Goal: Find specific page/section: Find specific page/section

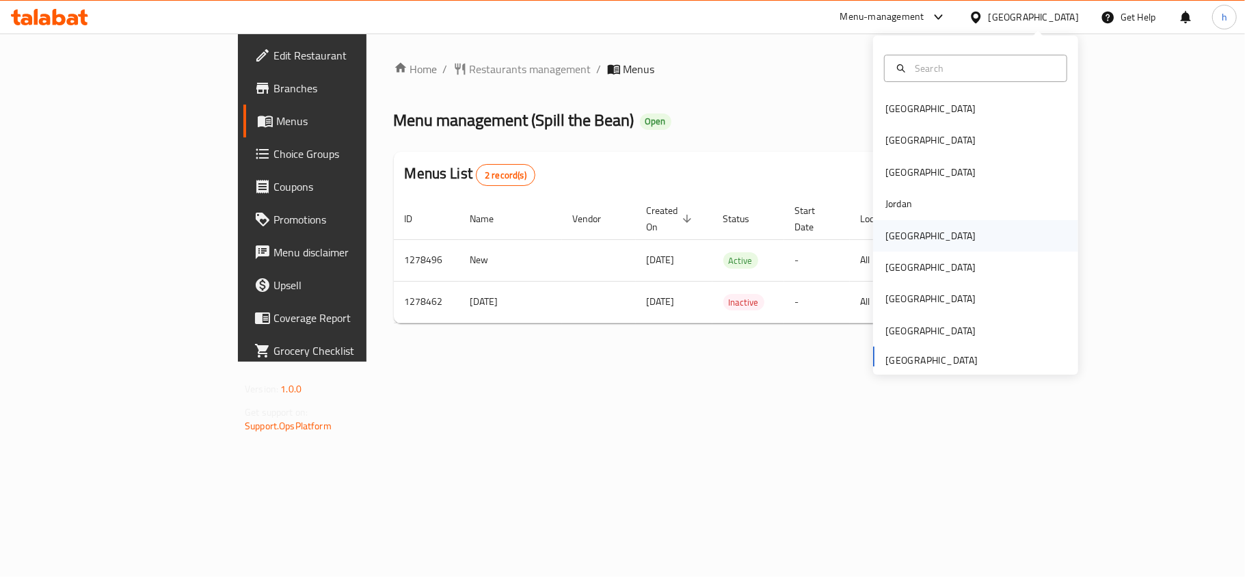
click at [888, 233] on div "[GEOGRAPHIC_DATA]" at bounding box center [931, 235] width 90 height 15
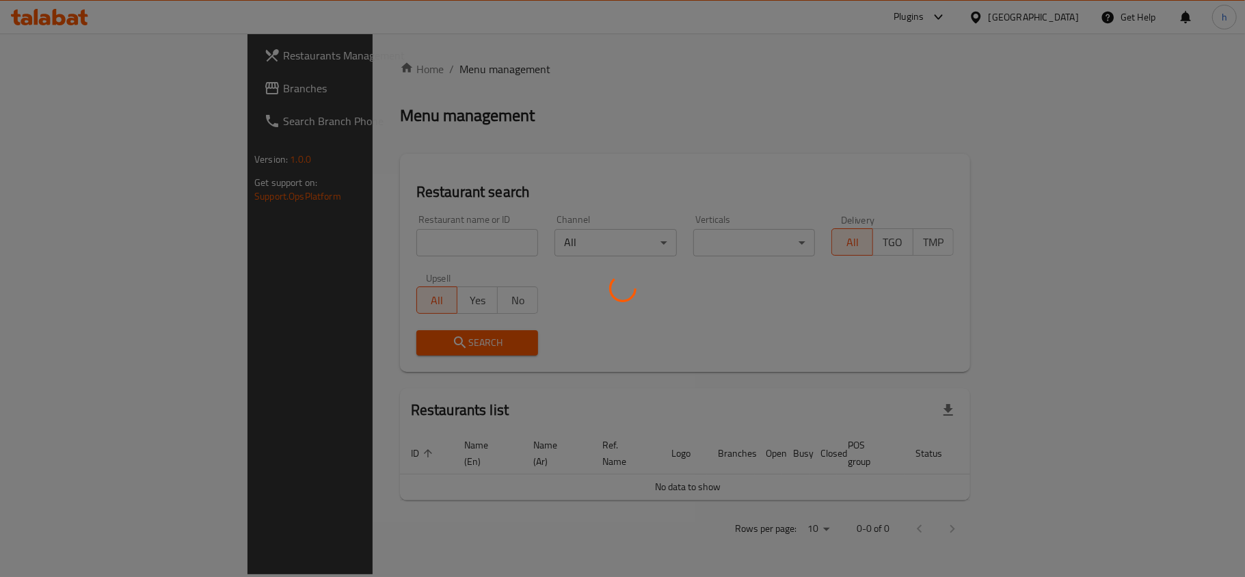
click at [98, 89] on div at bounding box center [622, 288] width 1245 height 577
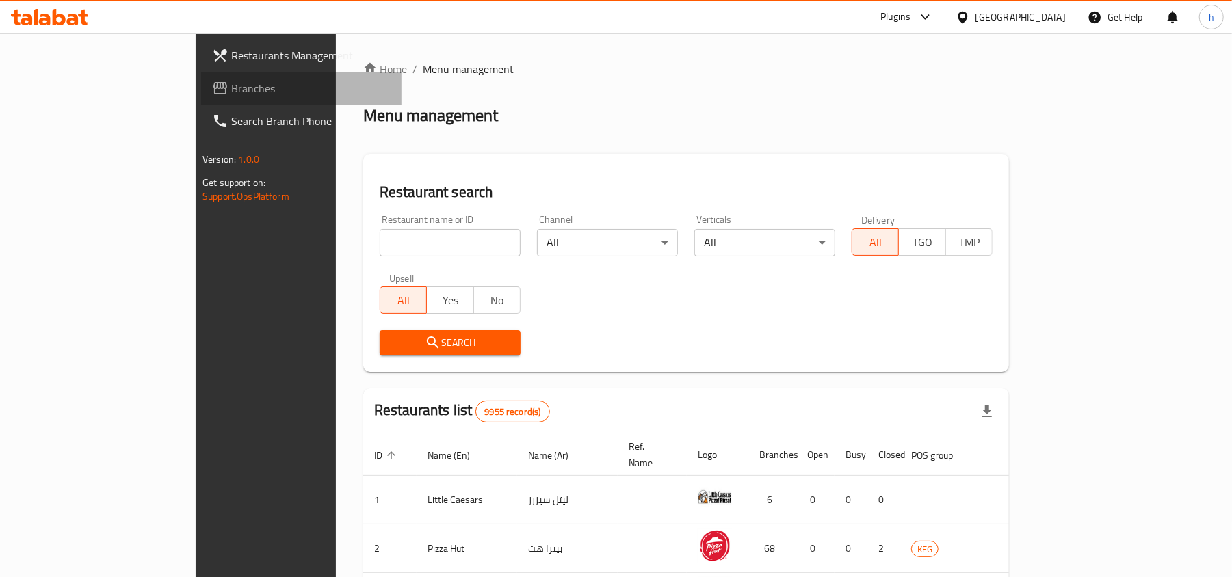
click at [231, 86] on span "Branches" at bounding box center [310, 88] width 159 height 16
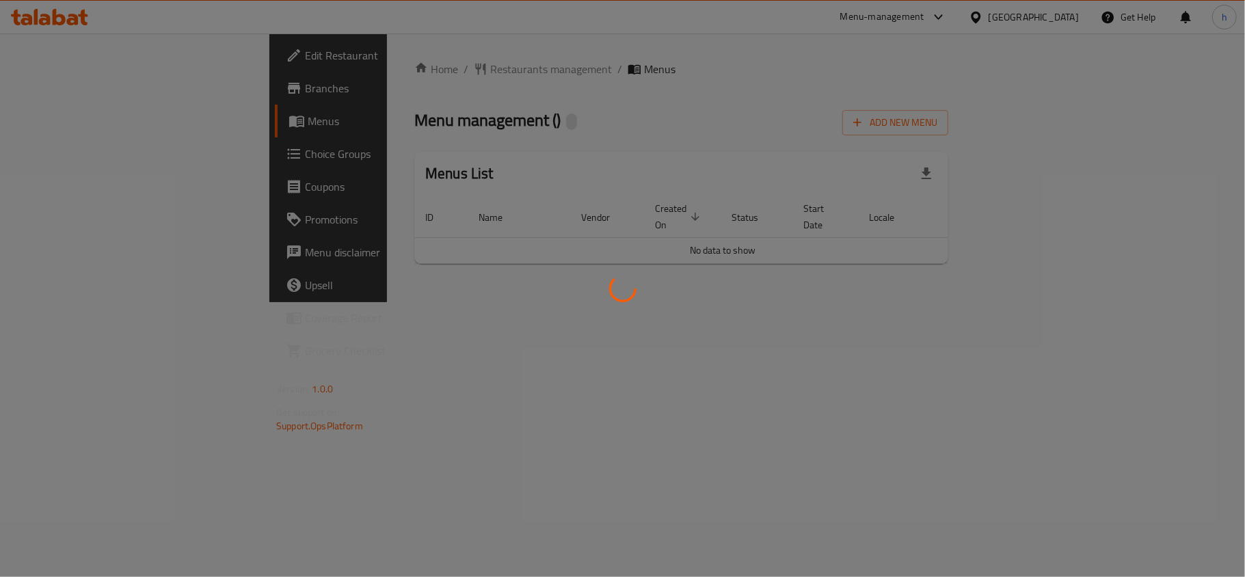
click at [425, 111] on div at bounding box center [622, 288] width 1245 height 577
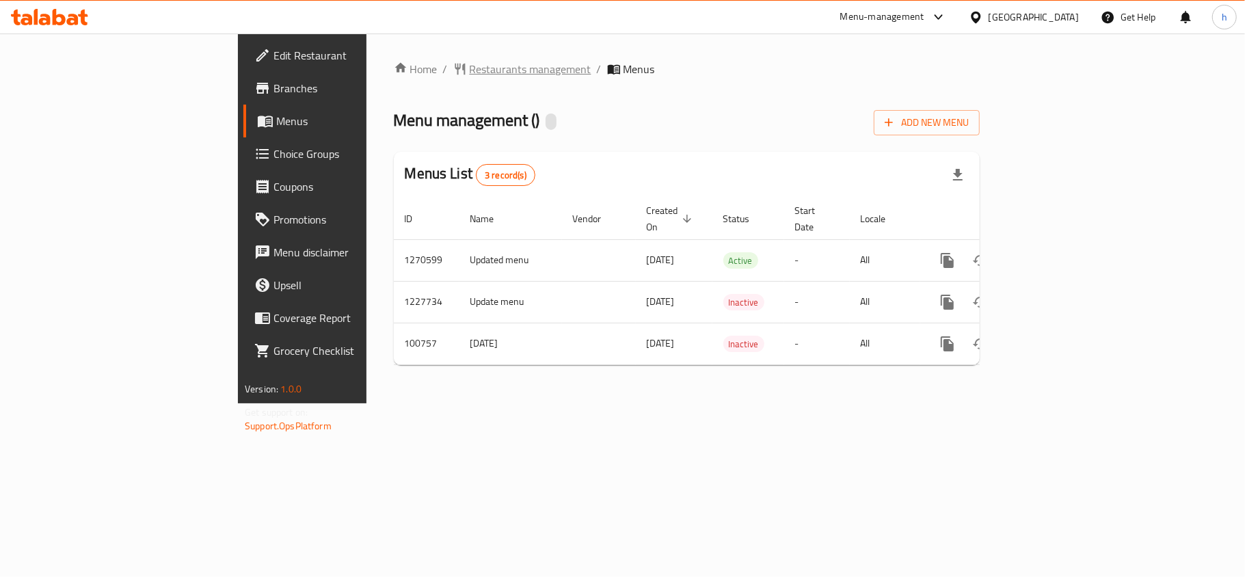
click at [470, 64] on span "Restaurants management" at bounding box center [531, 69] width 122 height 16
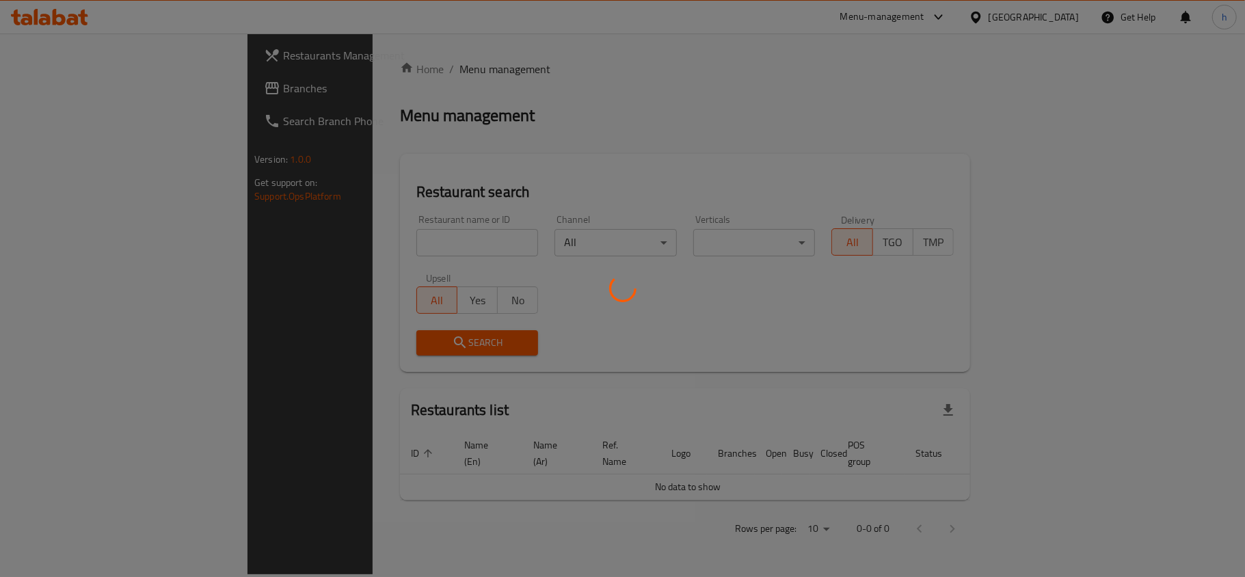
click at [348, 242] on div at bounding box center [622, 288] width 1245 height 577
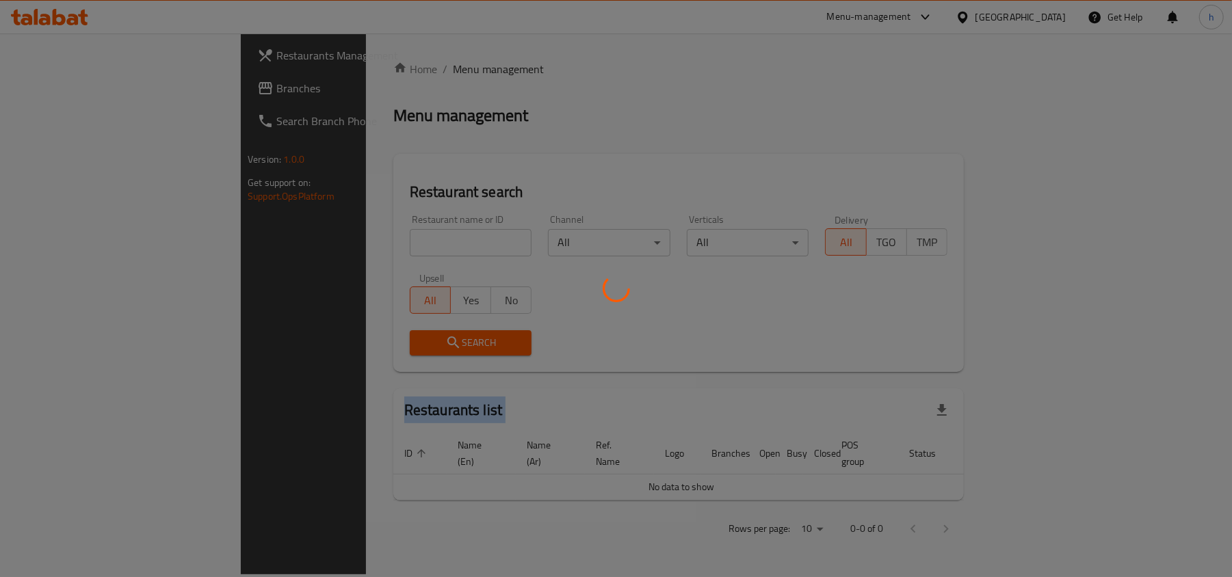
click at [348, 242] on div at bounding box center [616, 288] width 1232 height 577
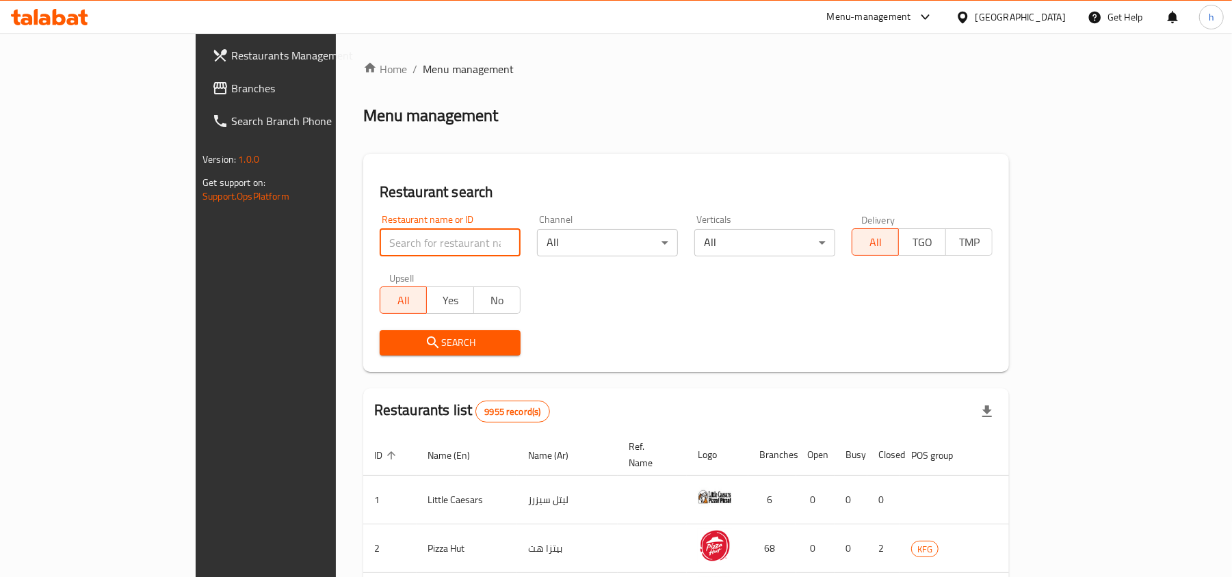
click at [380, 245] on input "search" at bounding box center [450, 242] width 141 height 27
paste input "601874"
type input "601874"
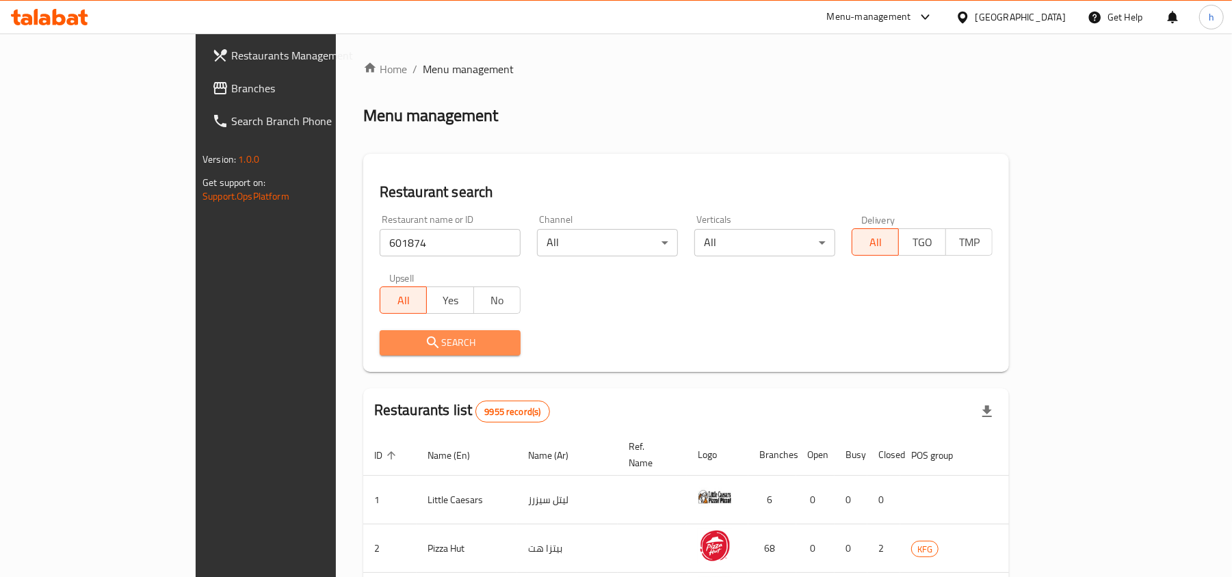
click at [391, 341] on span "Search" at bounding box center [450, 342] width 119 height 17
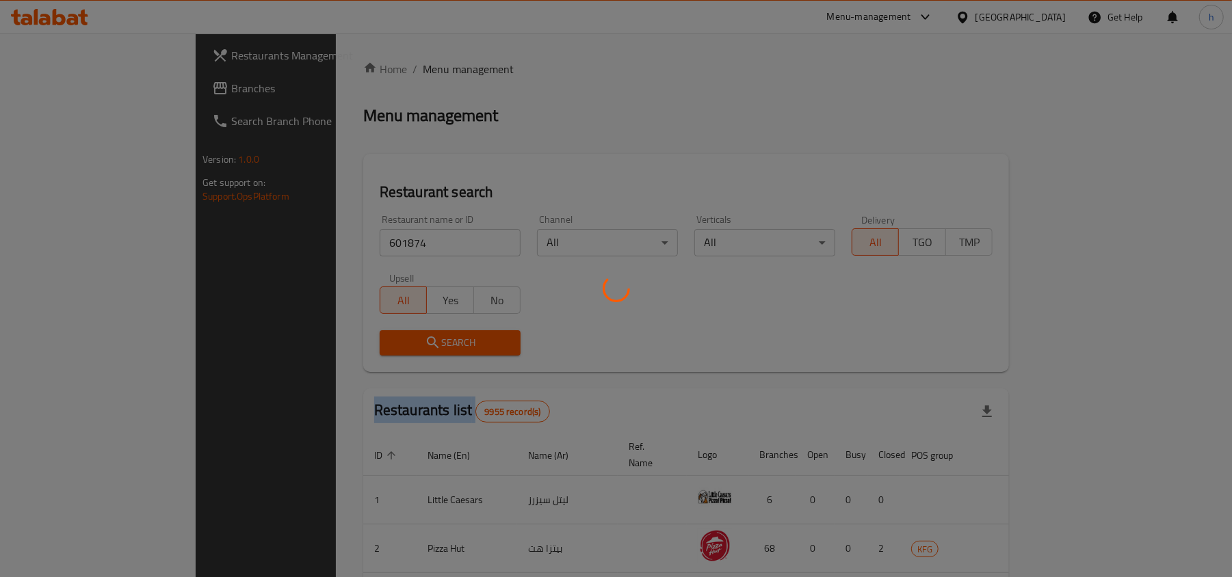
click at [356, 341] on div at bounding box center [616, 288] width 1232 height 577
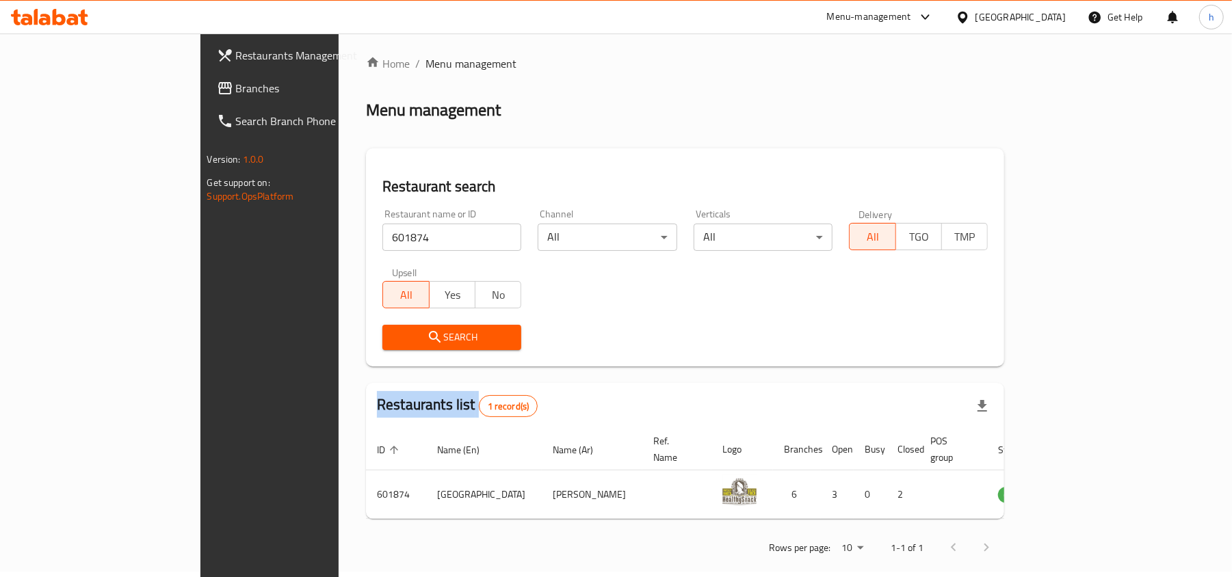
scroll to position [7, 0]
click at [1045, 7] on div "Kuwait" at bounding box center [1011, 17] width 132 height 33
click at [1052, 19] on div "Kuwait" at bounding box center [1020, 17] width 90 height 15
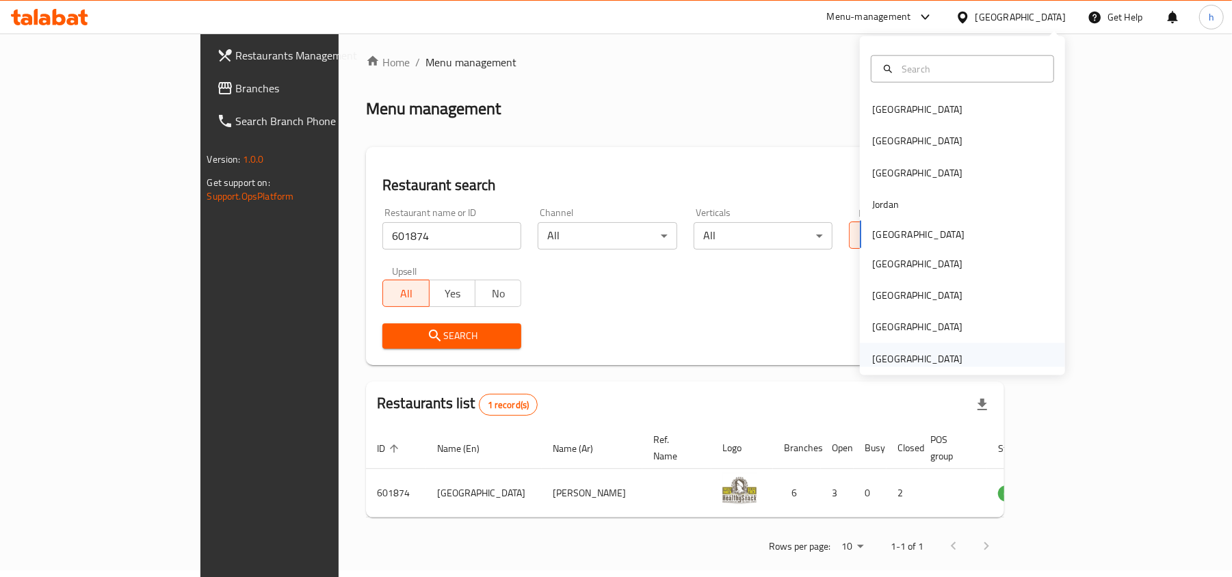
click at [906, 356] on div "[GEOGRAPHIC_DATA]" at bounding box center [917, 359] width 90 height 15
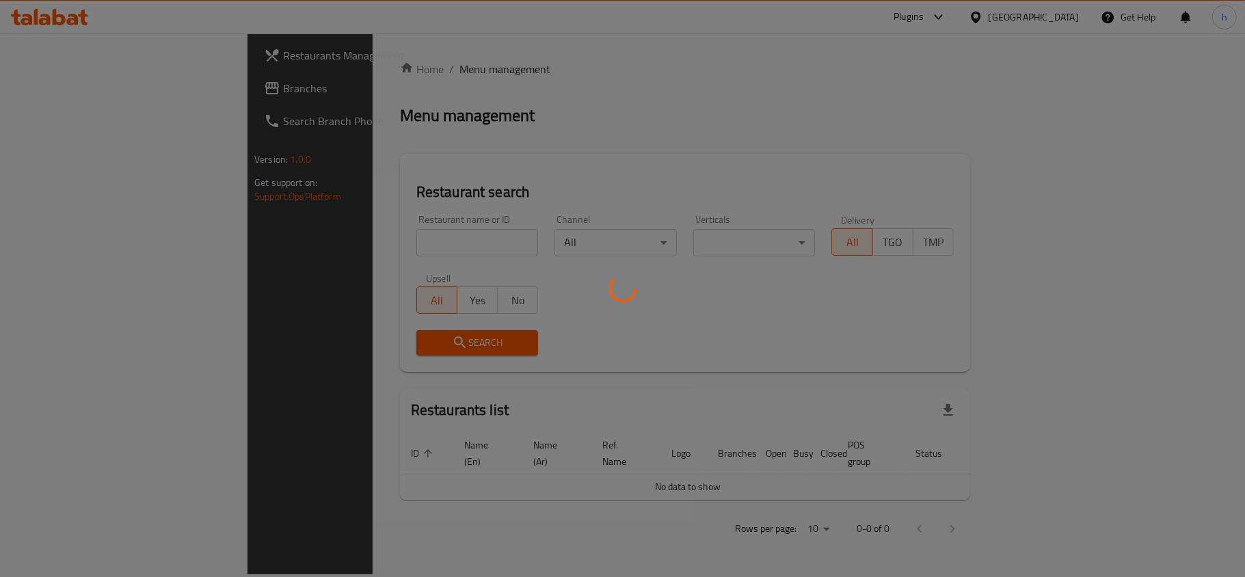
click at [75, 85] on div at bounding box center [622, 288] width 1245 height 577
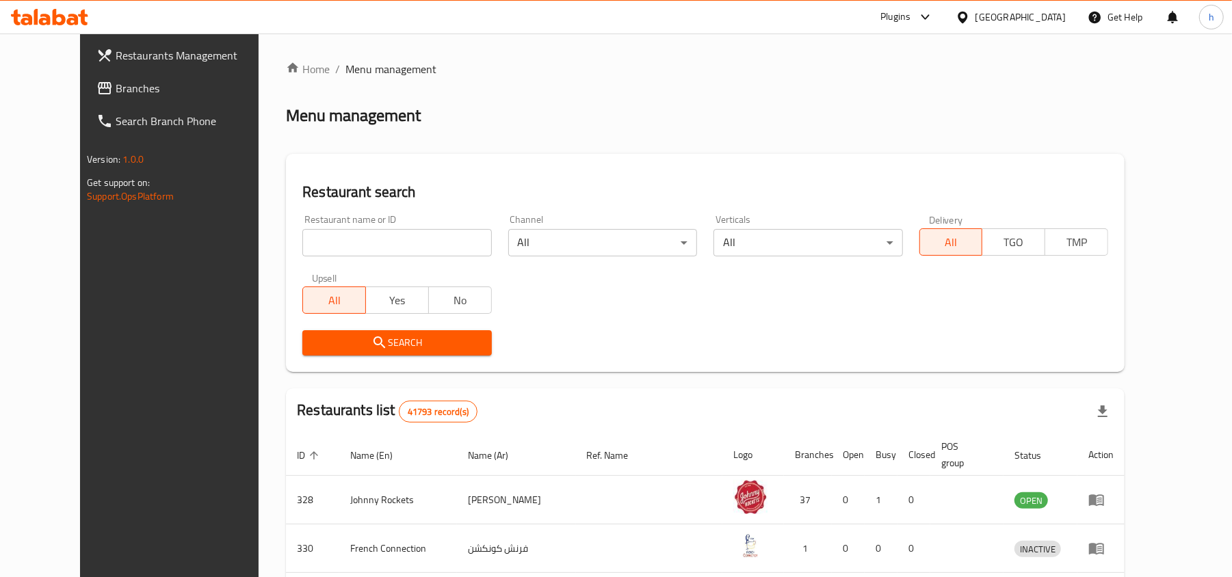
click at [315, 236] on input "search" at bounding box center [396, 242] width 189 height 27
click at [85, 77] on link "Branches" at bounding box center [185, 88] width 200 height 33
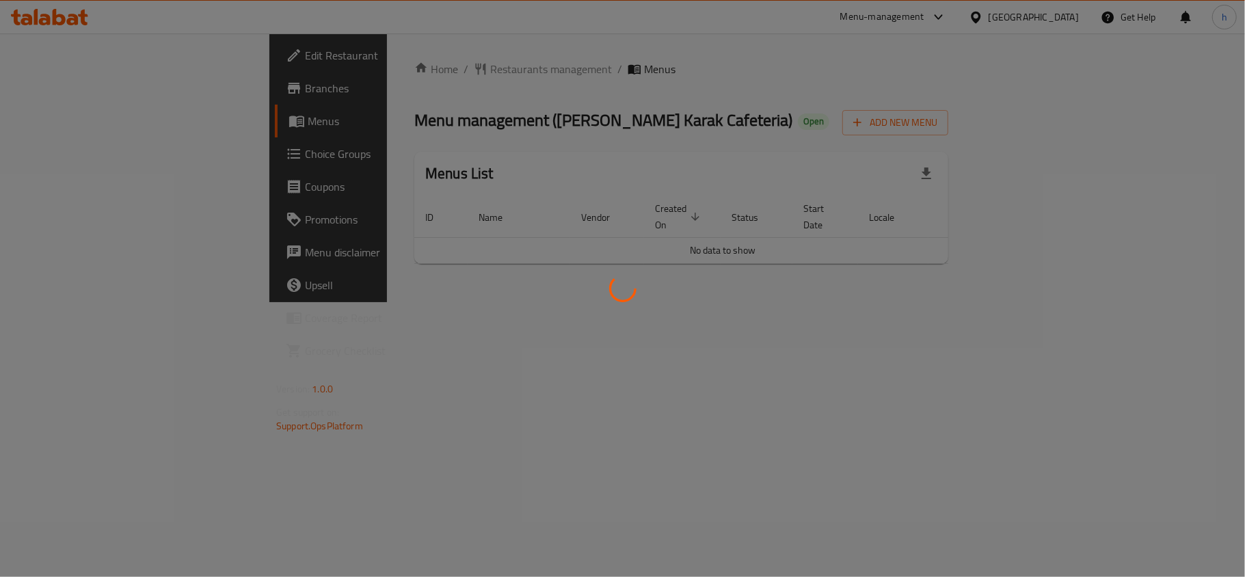
click at [393, 66] on div at bounding box center [622, 288] width 1245 height 577
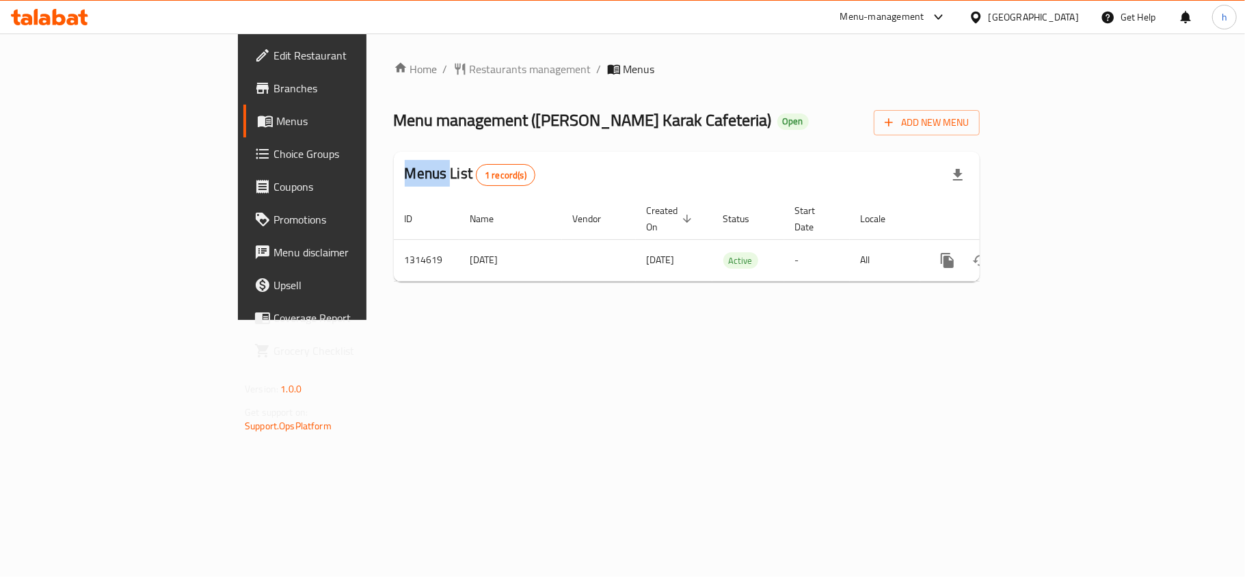
click at [394, 66] on div "Home / Restaurants management / Menus Menu management ( Malik Al Karak Cafeteri…" at bounding box center [687, 177] width 586 height 232
click at [470, 66] on span "Restaurants management" at bounding box center [531, 69] width 122 height 16
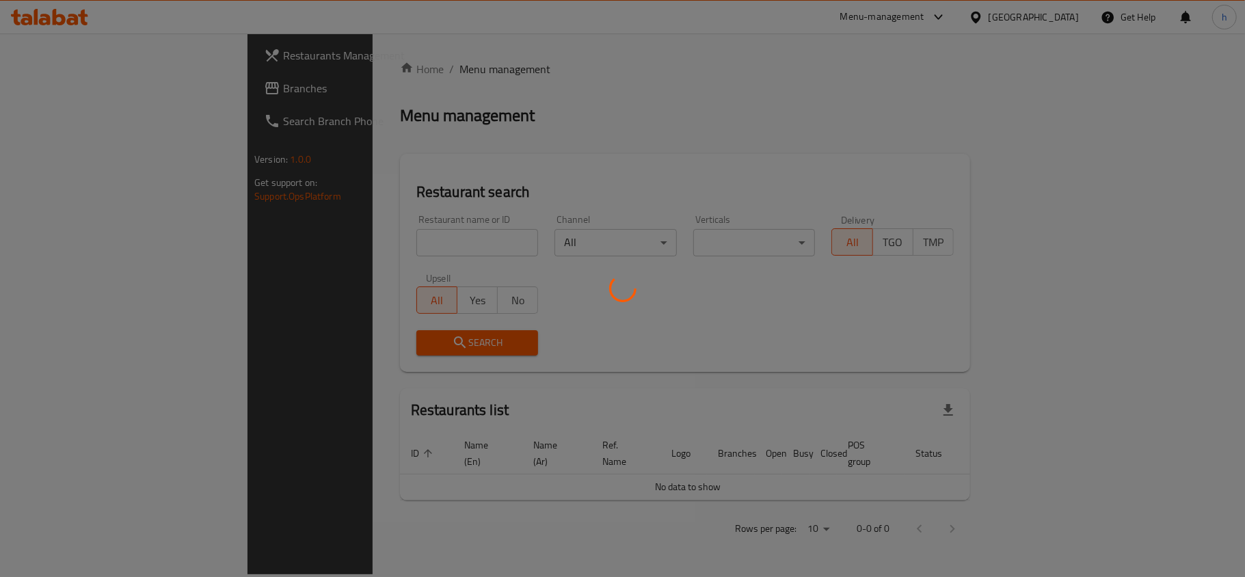
click at [341, 235] on div at bounding box center [622, 288] width 1245 height 577
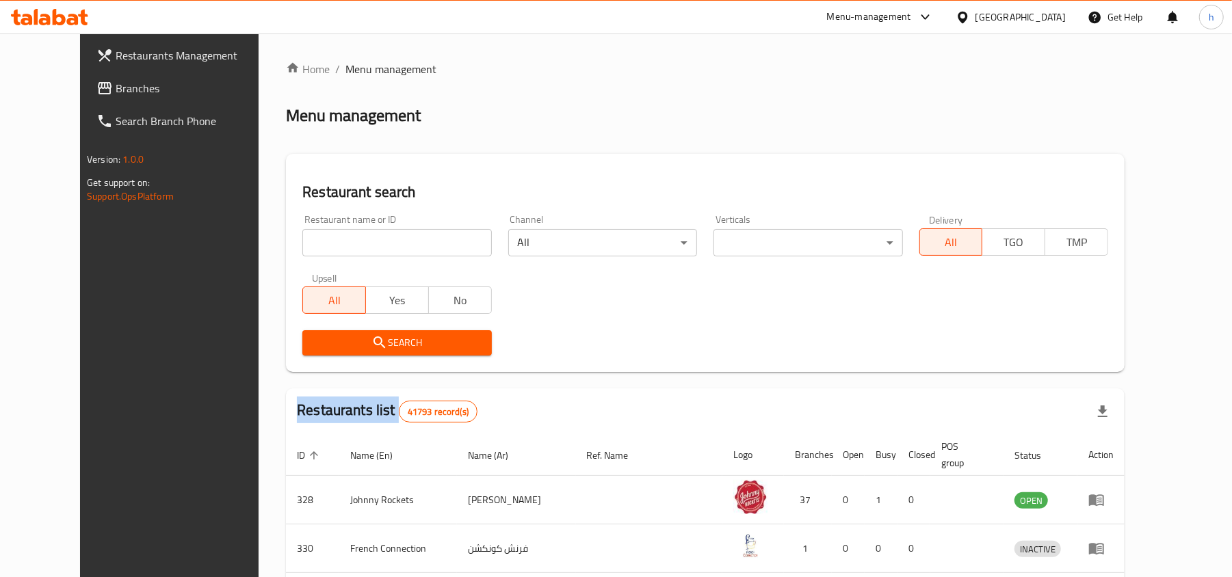
click at [341, 235] on div at bounding box center [616, 288] width 1232 height 577
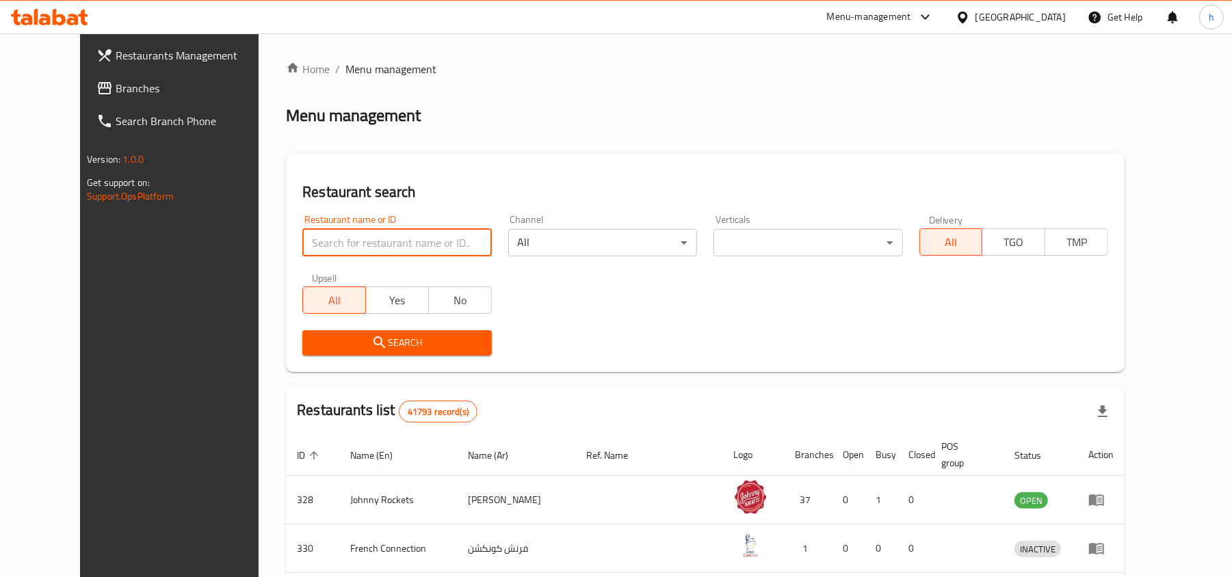
click at [341, 235] on input "search" at bounding box center [396, 242] width 189 height 27
paste input "706995"
type input "706995"
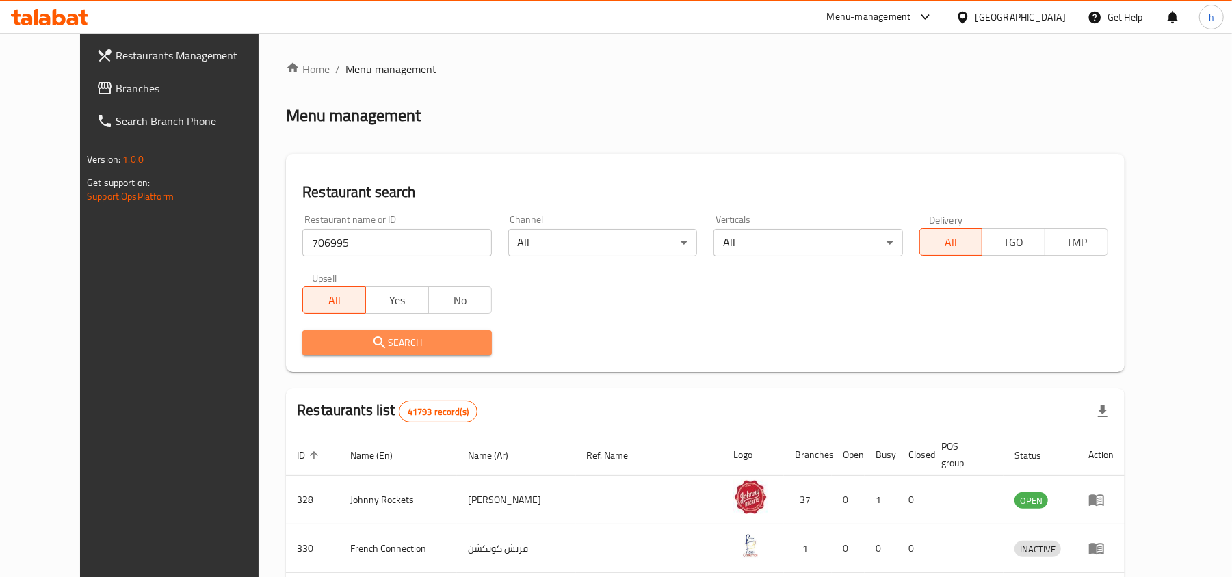
click at [371, 336] on icon "submit" at bounding box center [379, 342] width 16 height 16
click at [336, 336] on div at bounding box center [616, 288] width 1232 height 577
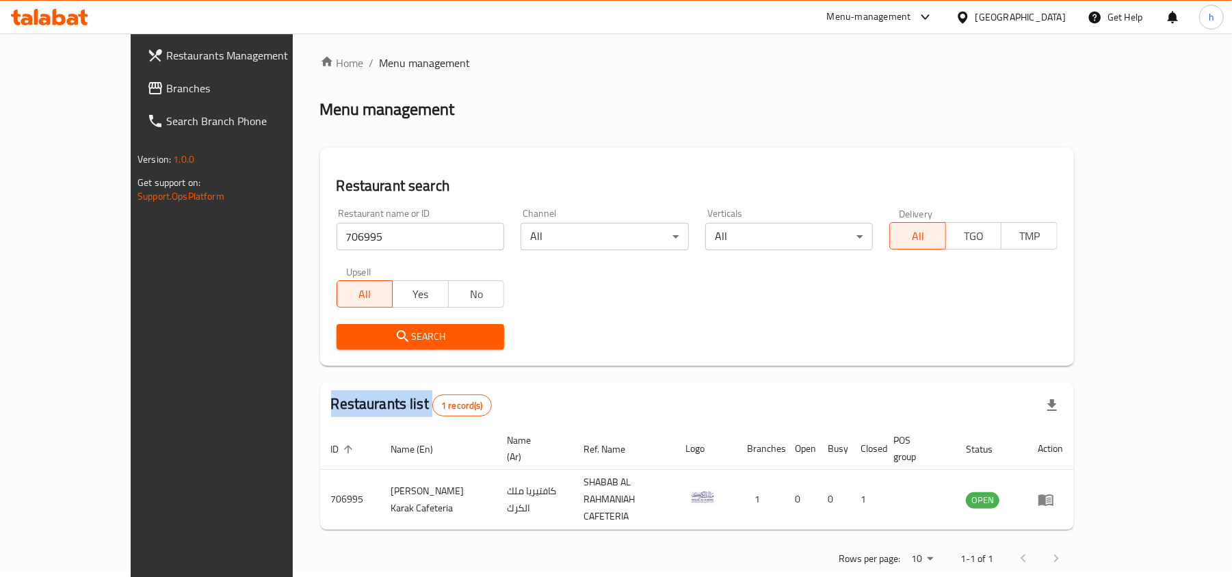
scroll to position [7, 0]
click at [166, 85] on span "Branches" at bounding box center [245, 88] width 159 height 16
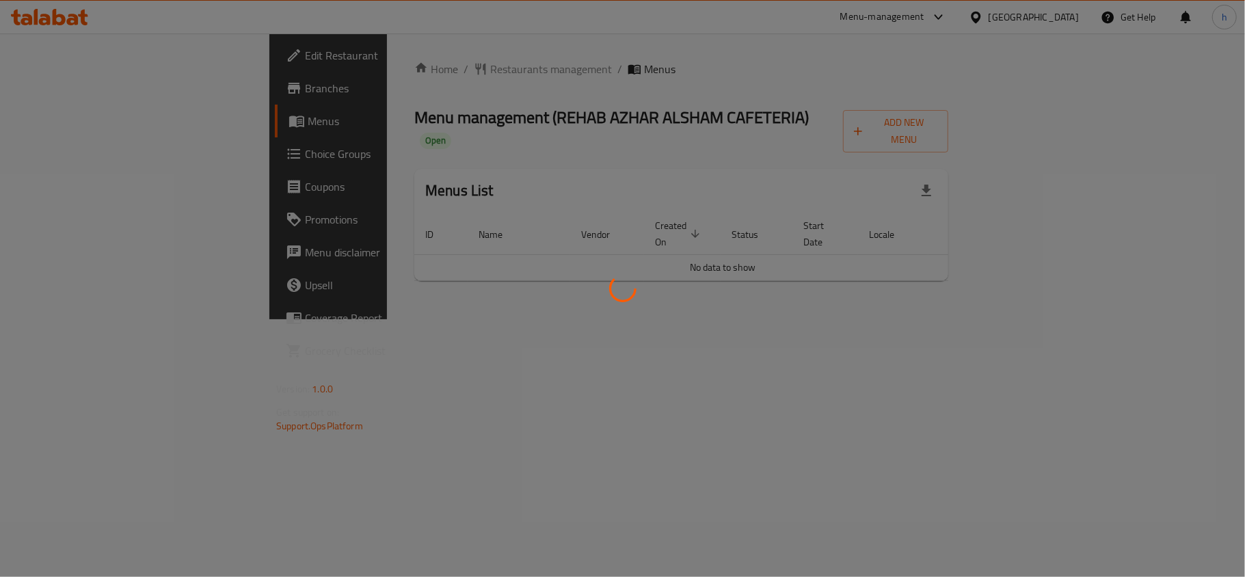
click at [375, 72] on div at bounding box center [622, 288] width 1245 height 577
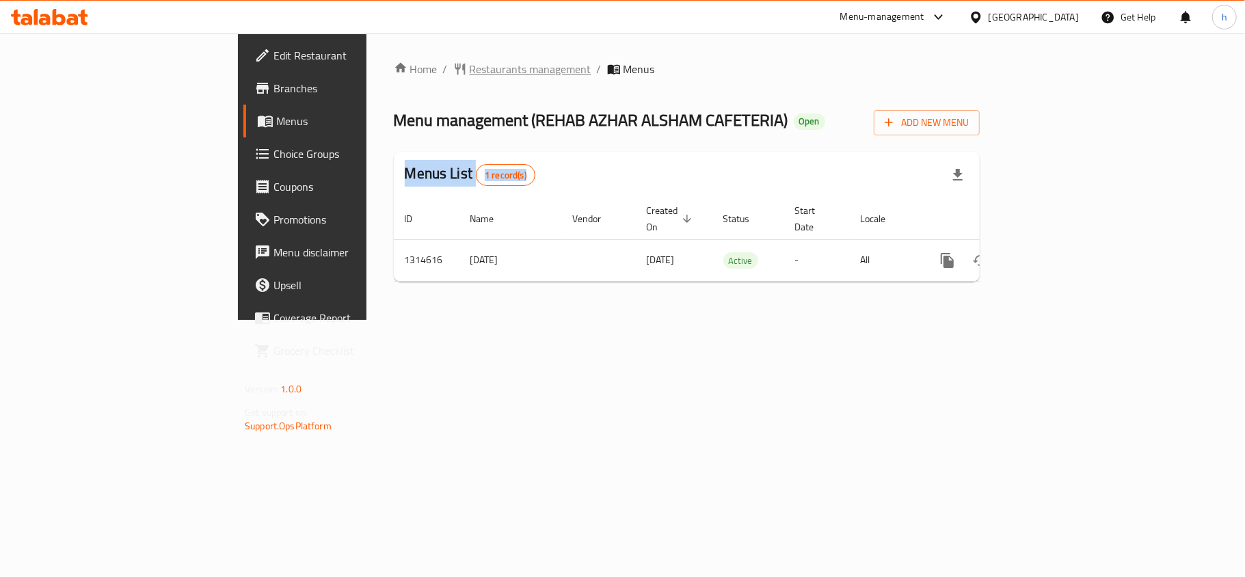
click at [470, 64] on span "Restaurants management" at bounding box center [531, 69] width 122 height 16
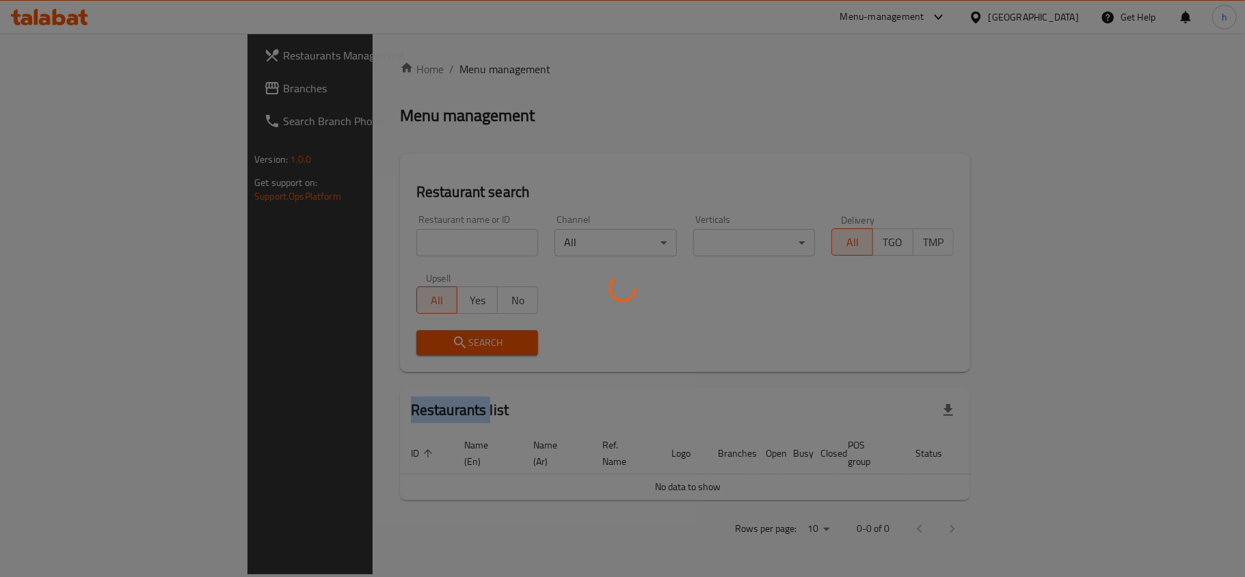
click at [386, 64] on div at bounding box center [622, 288] width 1245 height 577
click at [327, 238] on div at bounding box center [622, 288] width 1245 height 577
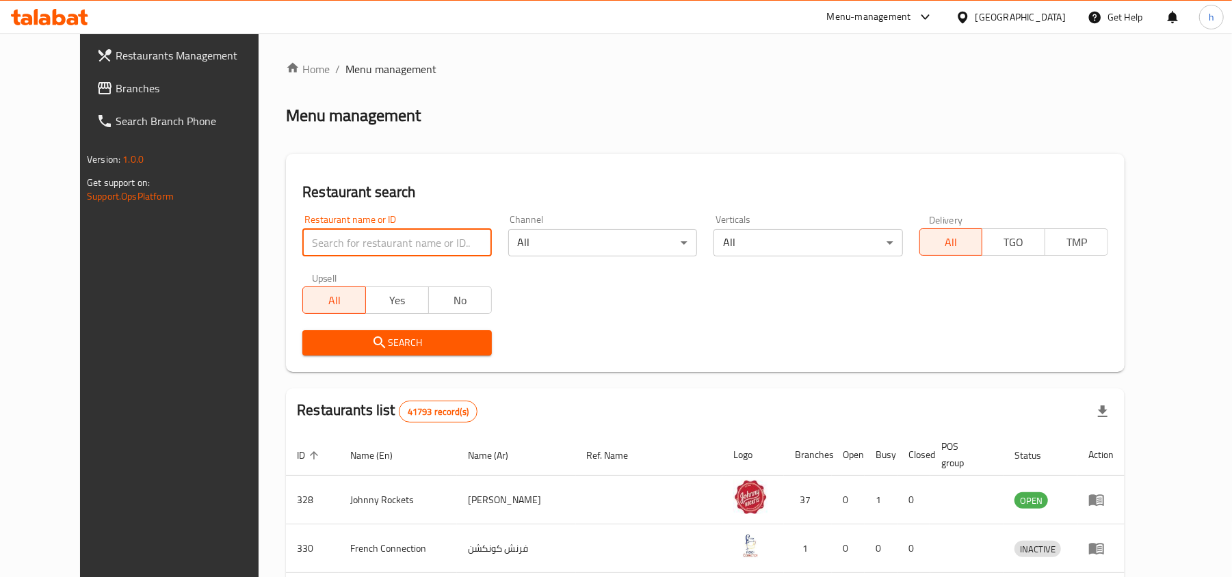
click at [323, 250] on input "search" at bounding box center [396, 242] width 189 height 27
paste input "706608"
type input "706608"
click at [373, 345] on icon "submit" at bounding box center [379, 342] width 12 height 12
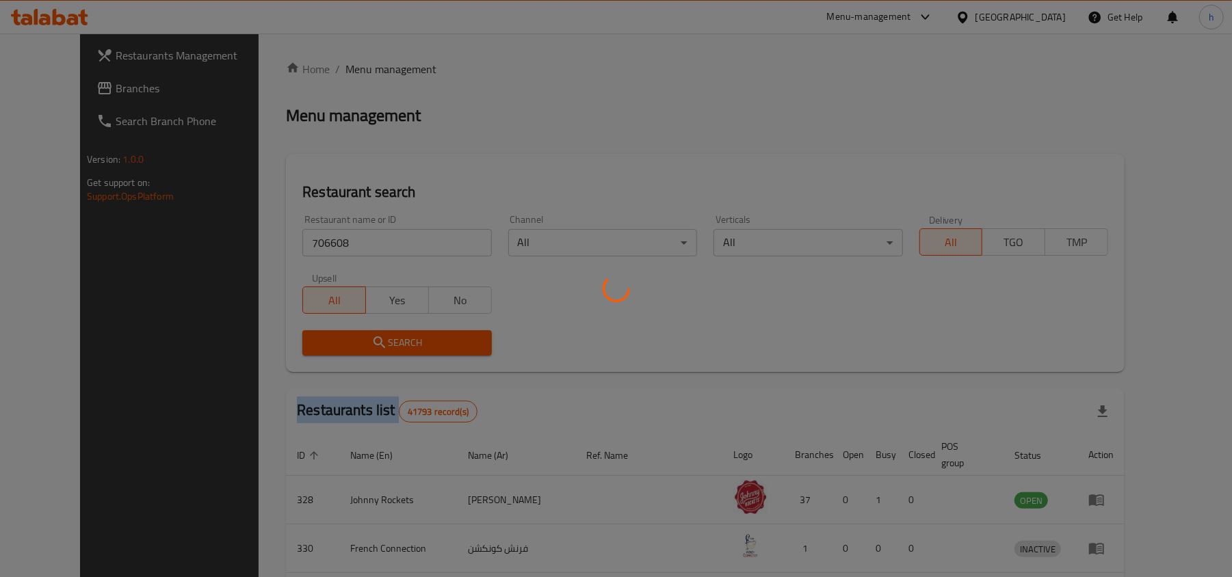
click at [343, 345] on div at bounding box center [616, 288] width 1232 height 577
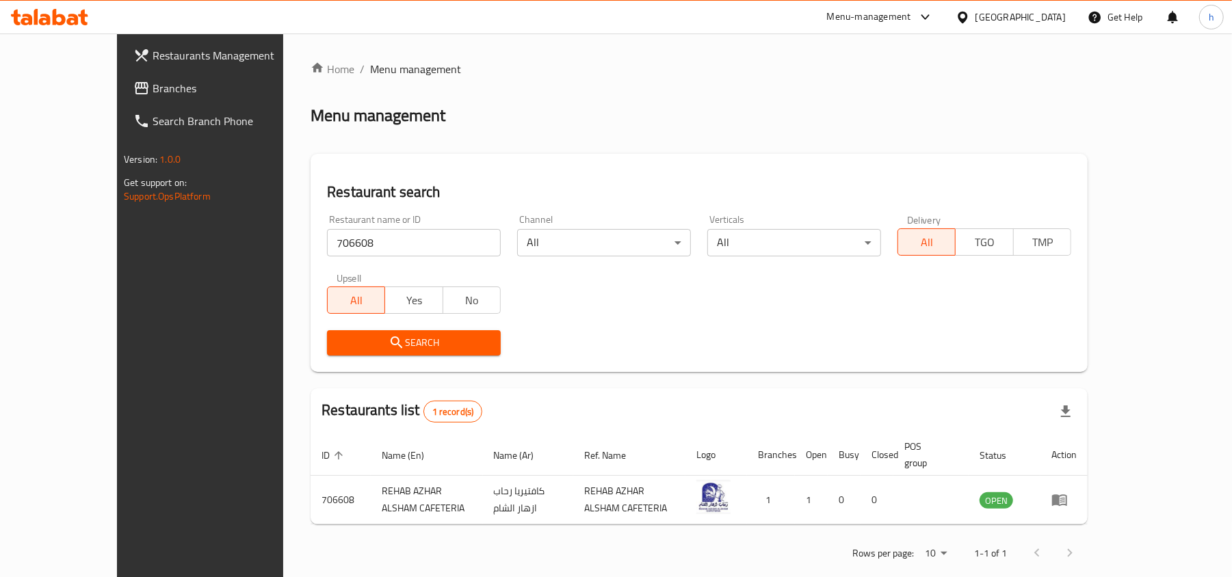
click at [1021, 5] on div "[GEOGRAPHIC_DATA]" at bounding box center [1011, 17] width 132 height 33
click at [1041, 16] on div "[GEOGRAPHIC_DATA]" at bounding box center [1020, 17] width 90 height 15
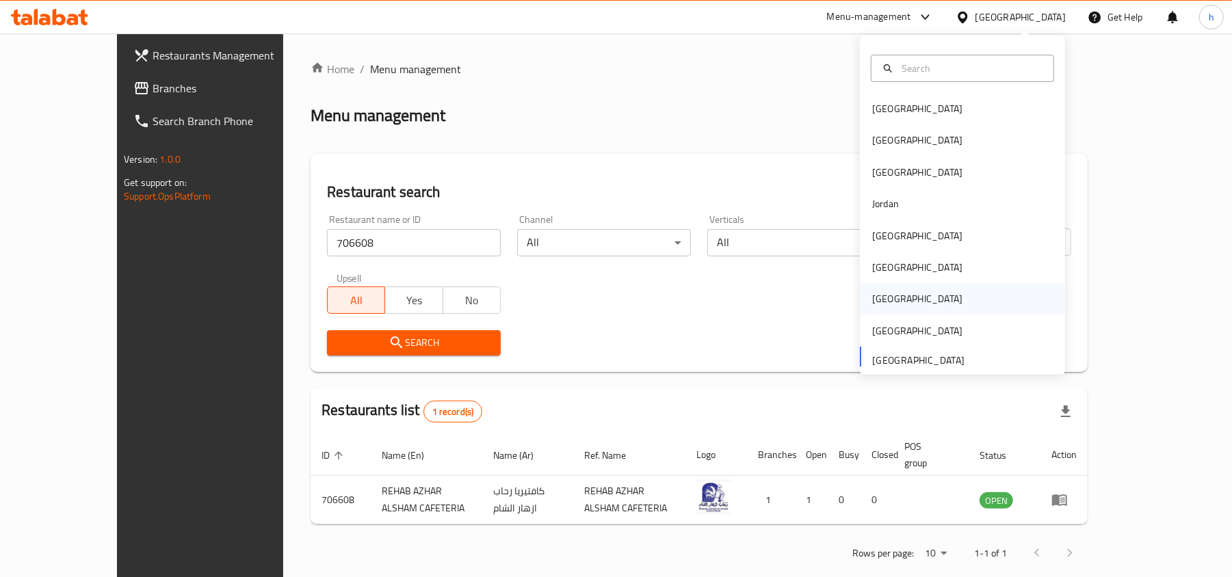
click at [872, 298] on div "[GEOGRAPHIC_DATA]" at bounding box center [917, 298] width 90 height 15
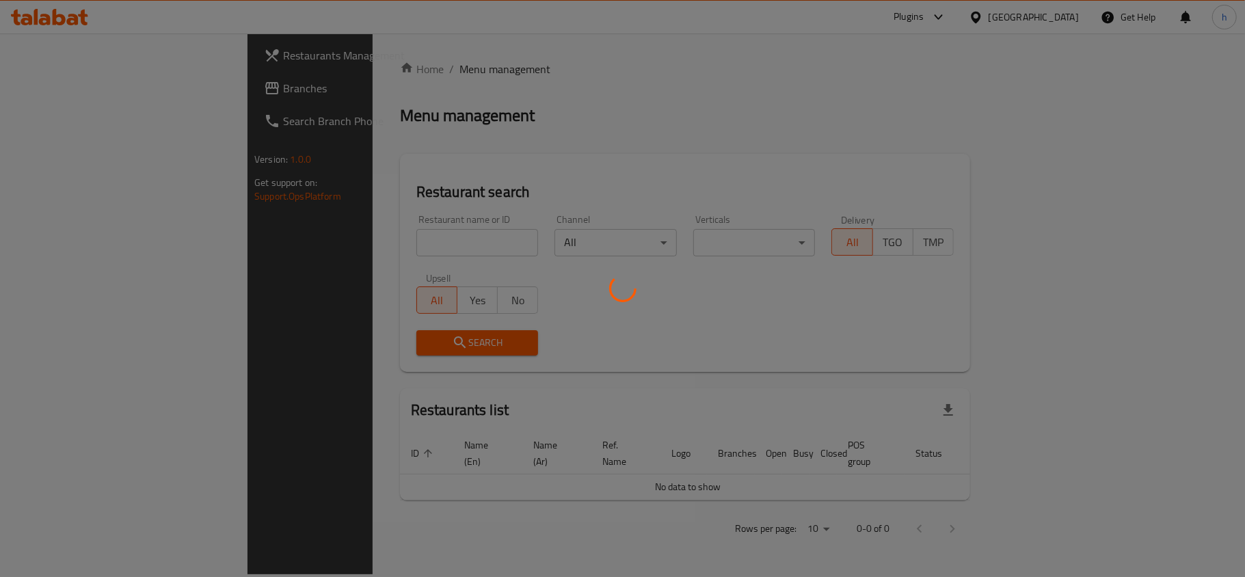
click at [47, 85] on div at bounding box center [622, 288] width 1245 height 577
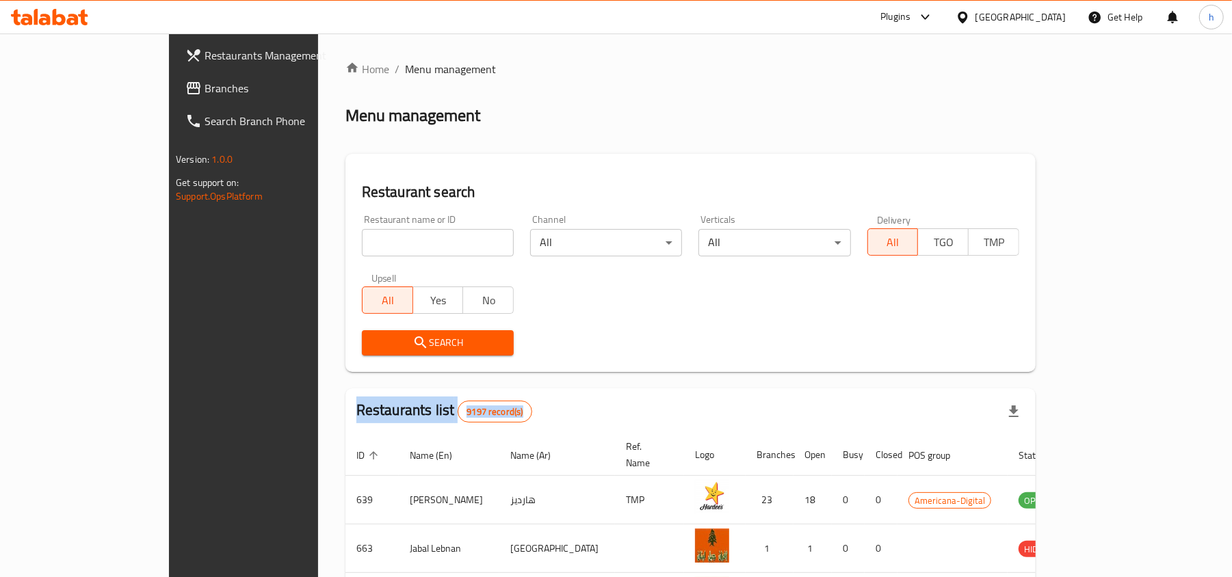
click at [204, 80] on span "Branches" at bounding box center [283, 88] width 159 height 16
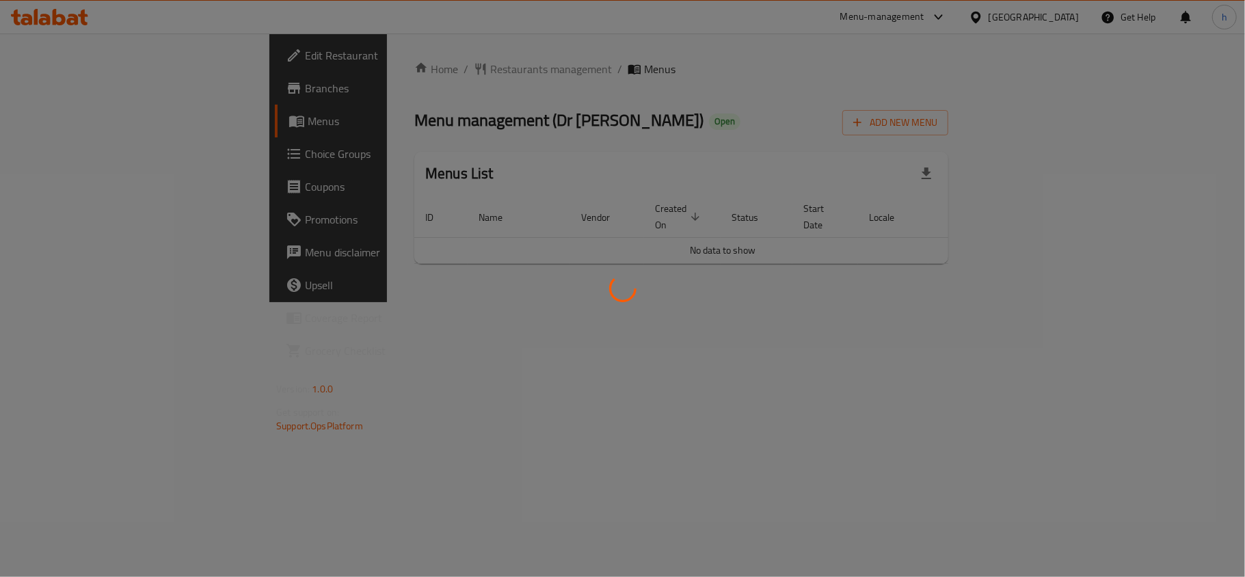
click at [370, 62] on div at bounding box center [622, 288] width 1245 height 577
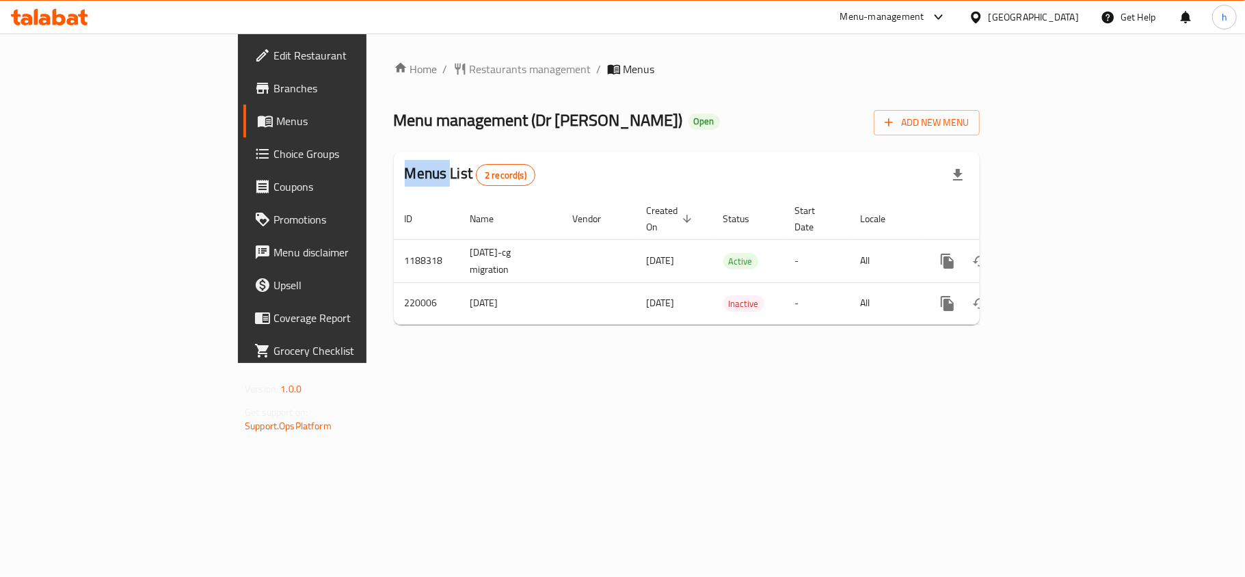
click at [370, 62] on div at bounding box center [622, 288] width 1245 height 577
click at [470, 62] on span "Restaurants management" at bounding box center [531, 69] width 122 height 16
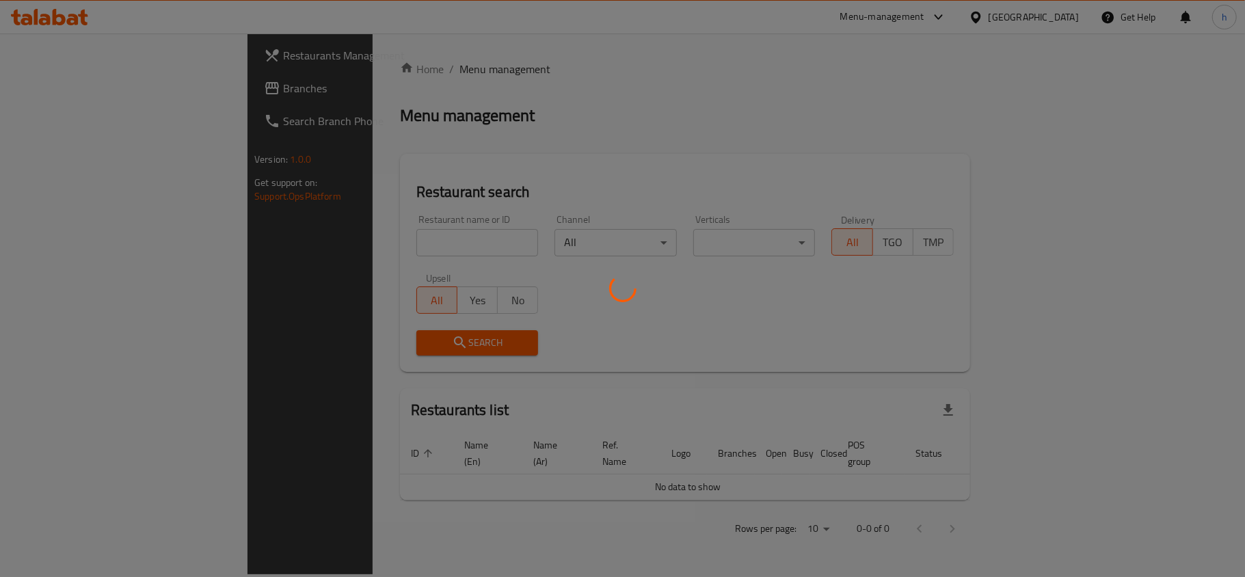
click at [332, 241] on div at bounding box center [622, 288] width 1245 height 577
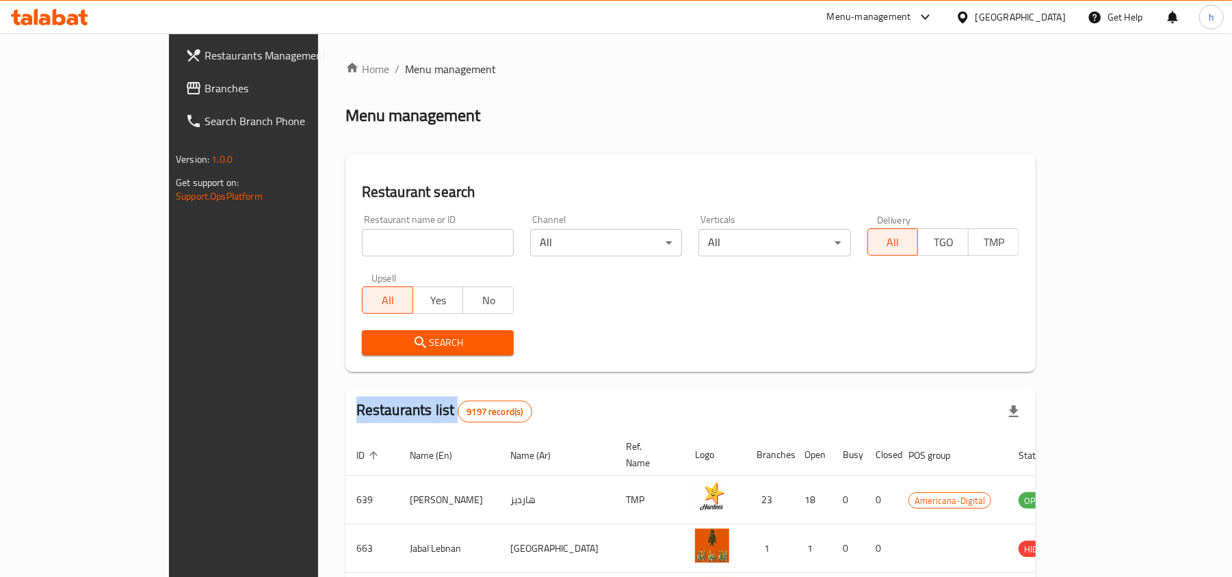
click at [332, 241] on div at bounding box center [616, 288] width 1232 height 577
click at [345, 241] on div "Home / Menu management Menu management Restaurant search Restaurant name or ID …" at bounding box center [690, 501] width 690 height 881
click at [362, 241] on input "search" at bounding box center [438, 242] width 152 height 27
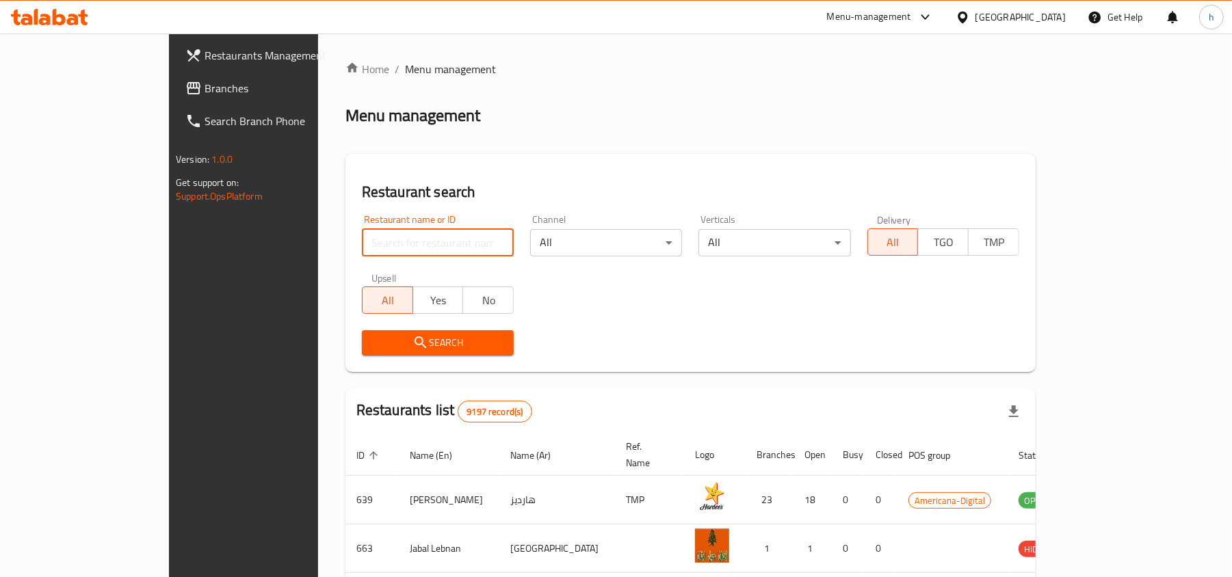
paste input "625265"
type input "625265"
click at [373, 345] on span "Search" at bounding box center [438, 342] width 130 height 17
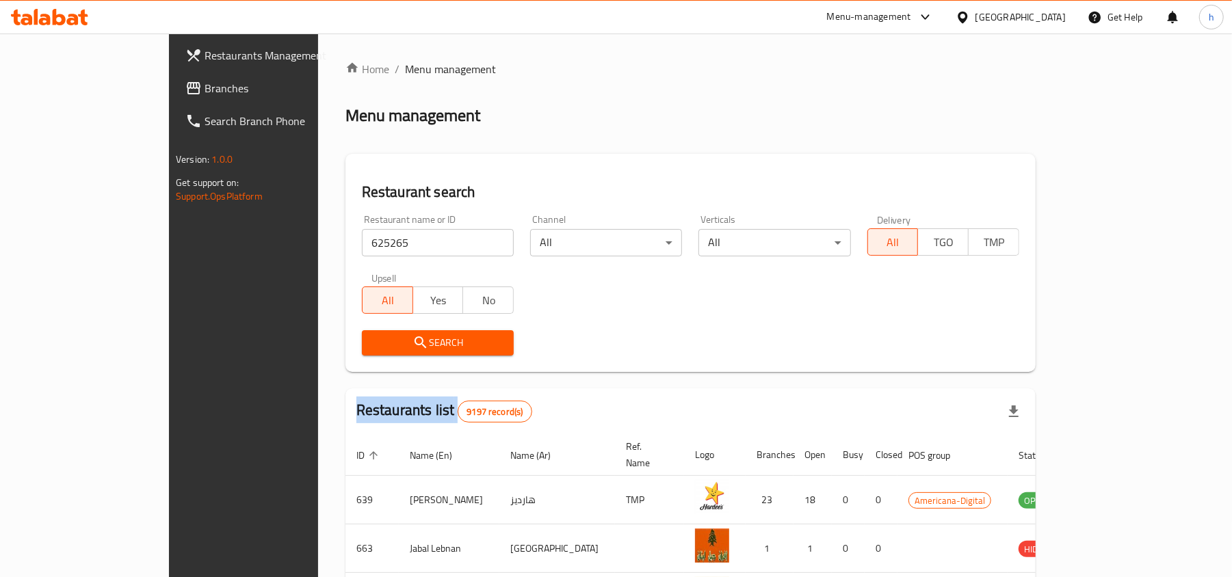
click at [354, 345] on div at bounding box center [616, 288] width 1232 height 577
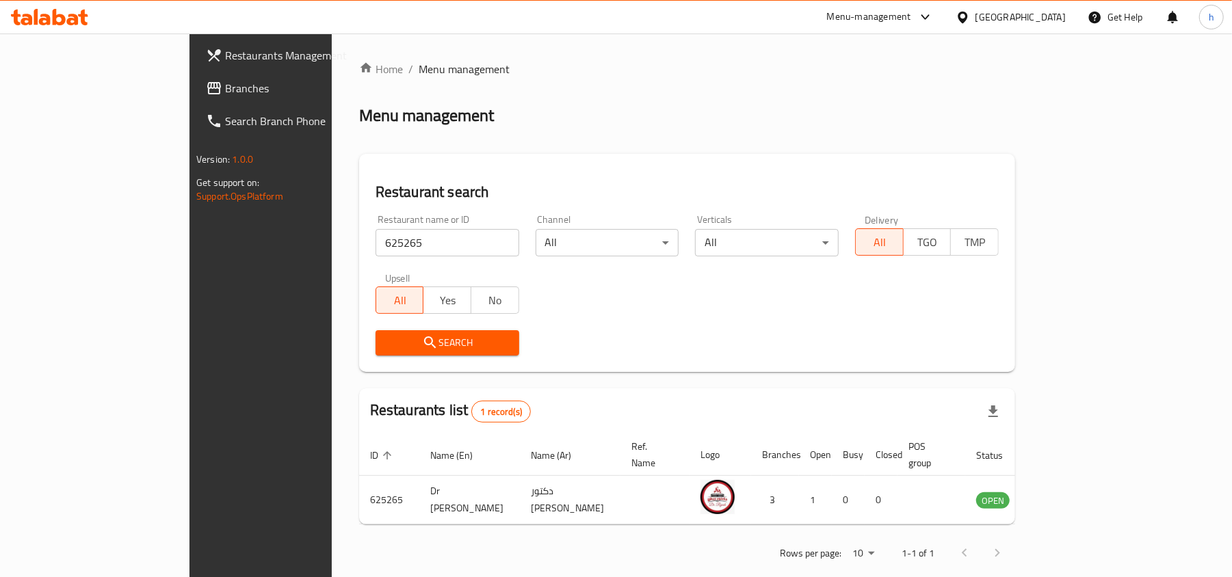
click at [1057, 14] on div "Qatar" at bounding box center [1020, 17] width 90 height 15
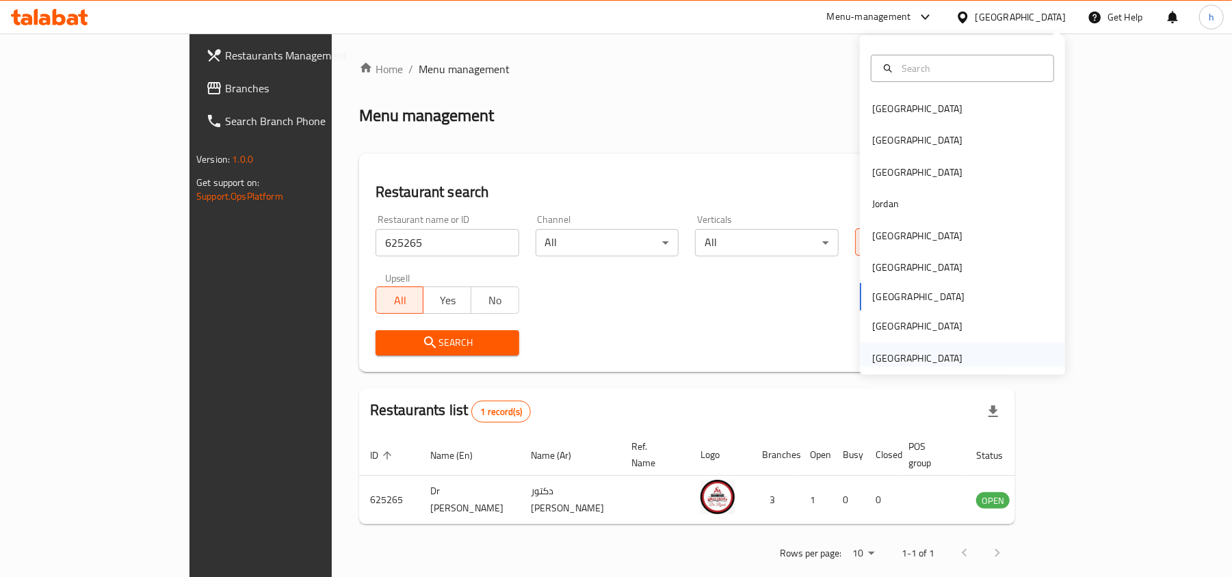
click at [878, 357] on div "[GEOGRAPHIC_DATA]" at bounding box center [917, 358] width 90 height 15
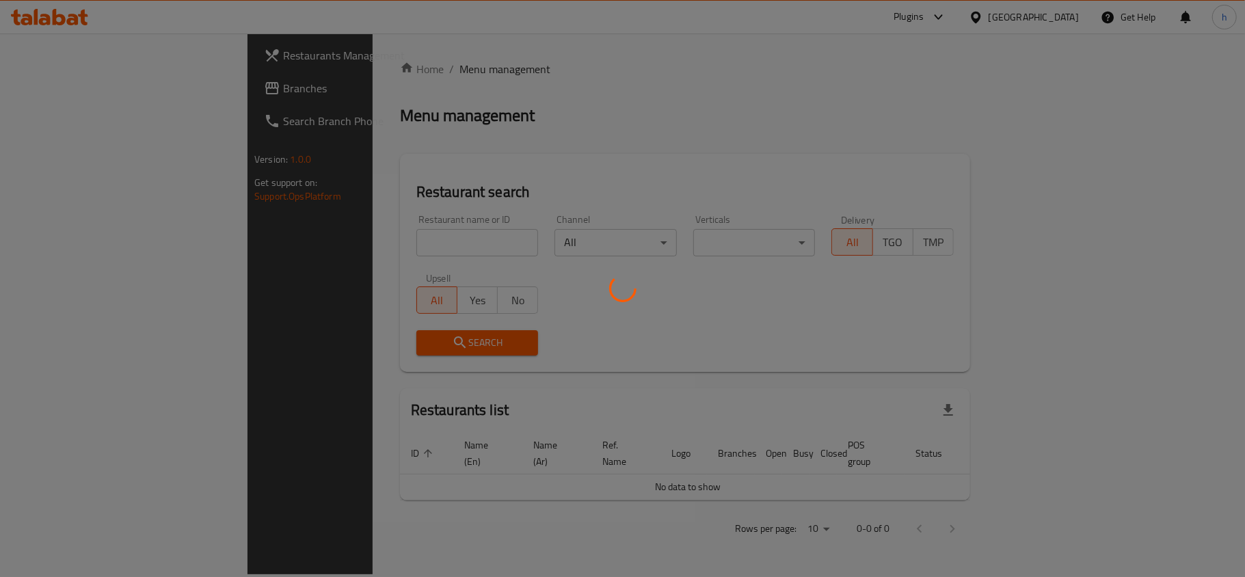
click at [51, 89] on div at bounding box center [622, 288] width 1245 height 577
click at [52, 85] on div at bounding box center [622, 288] width 1245 height 577
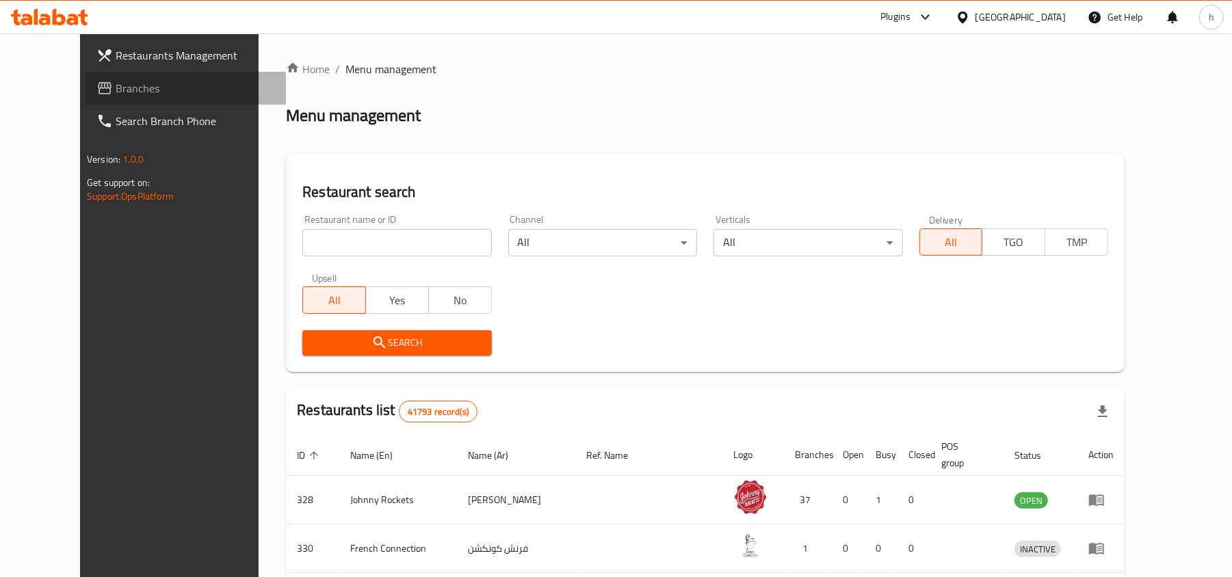
click at [116, 85] on span "Branches" at bounding box center [195, 88] width 159 height 16
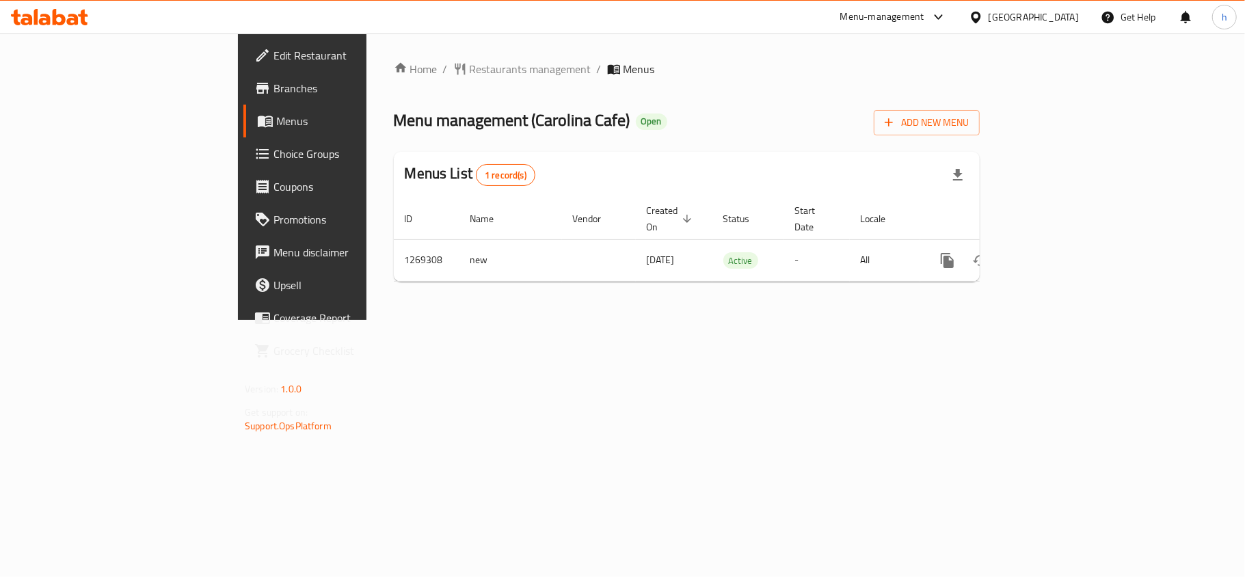
click at [394, 63] on div "Home / Restaurants management / Menus Menu management ( Carolina Cafe ) Open Ad…" at bounding box center [687, 177] width 586 height 232
click at [470, 63] on span "Restaurants management" at bounding box center [531, 69] width 122 height 16
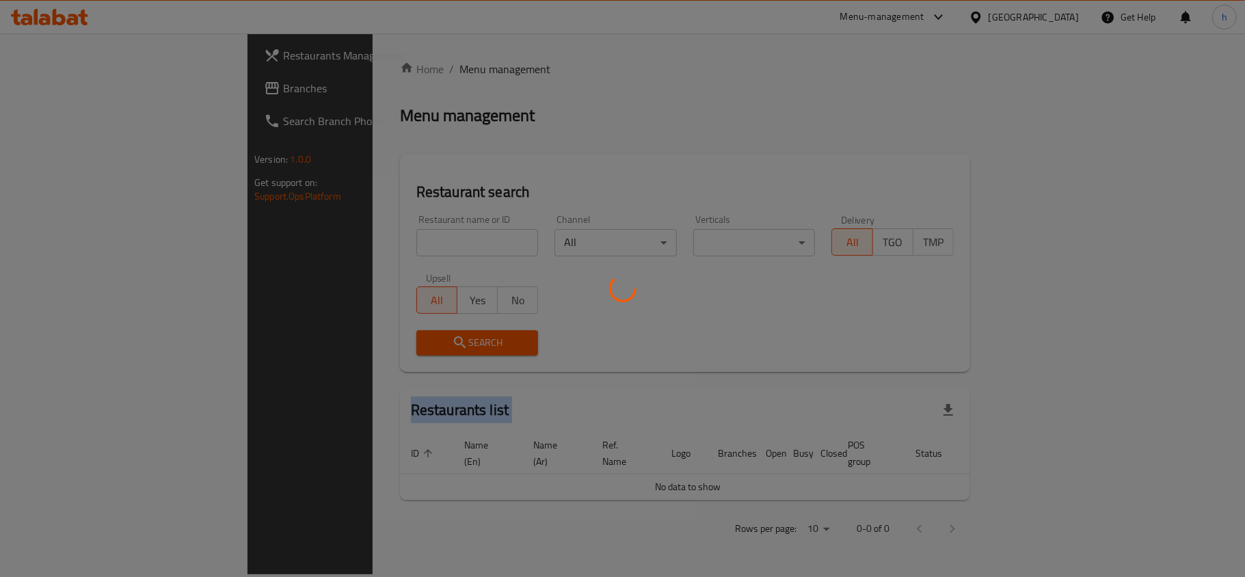
click at [359, 63] on div at bounding box center [622, 288] width 1245 height 577
click at [360, 244] on div at bounding box center [622, 288] width 1245 height 577
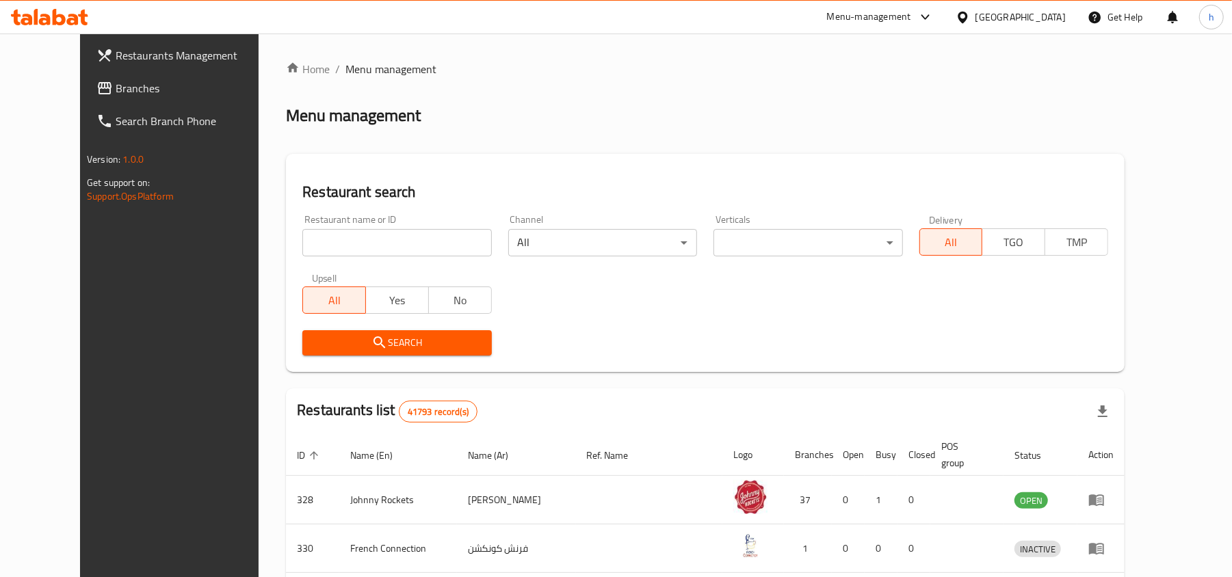
click at [360, 241] on div at bounding box center [616, 288] width 1232 height 577
click at [360, 241] on input "search" at bounding box center [396, 242] width 189 height 27
paste input "688566"
type input "688566"
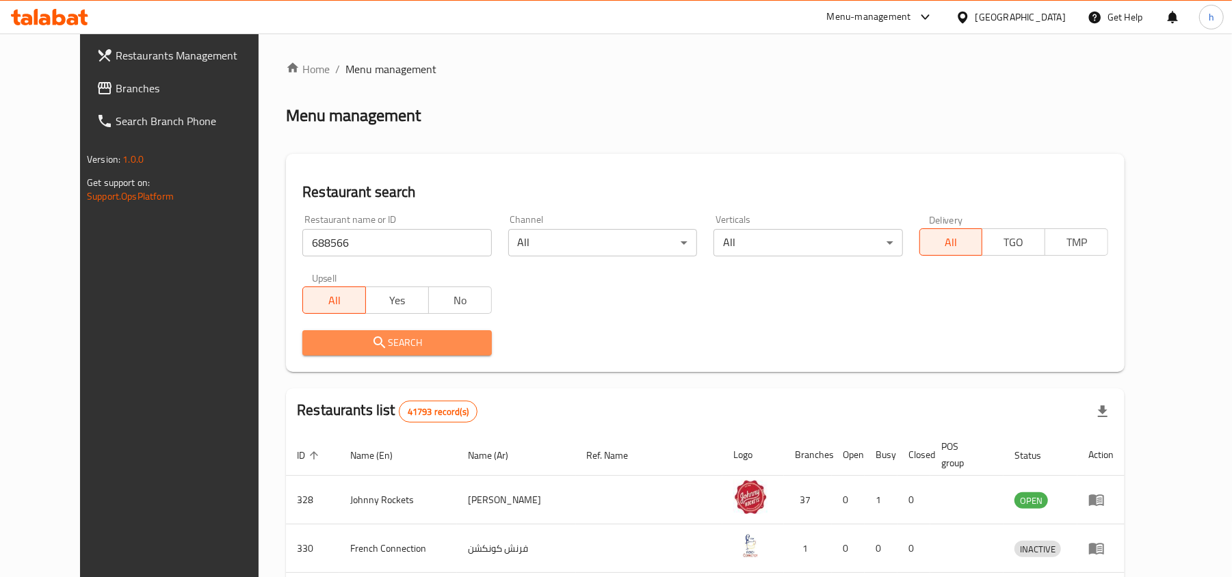
click at [404, 332] on button "Search" at bounding box center [396, 342] width 189 height 25
click at [404, 332] on div at bounding box center [616, 288] width 1232 height 577
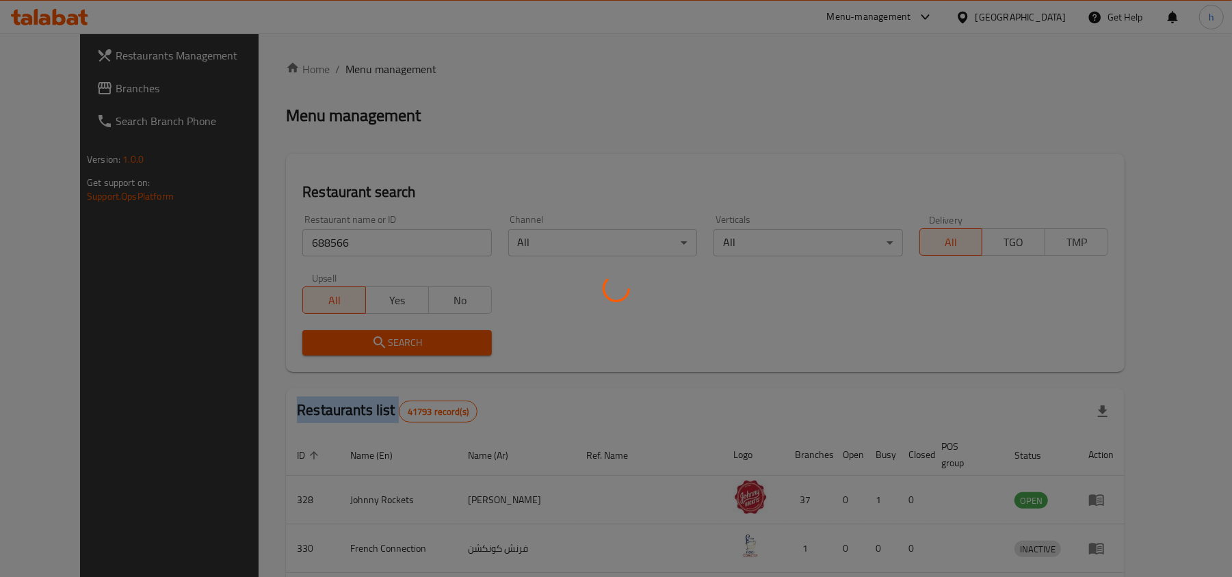
drag, startPoint x: 404, startPoint y: 332, endPoint x: 41, endPoint y: 386, distance: 366.5
click at [392, 345] on div at bounding box center [616, 288] width 1232 height 577
